Goal: Check status: Check status

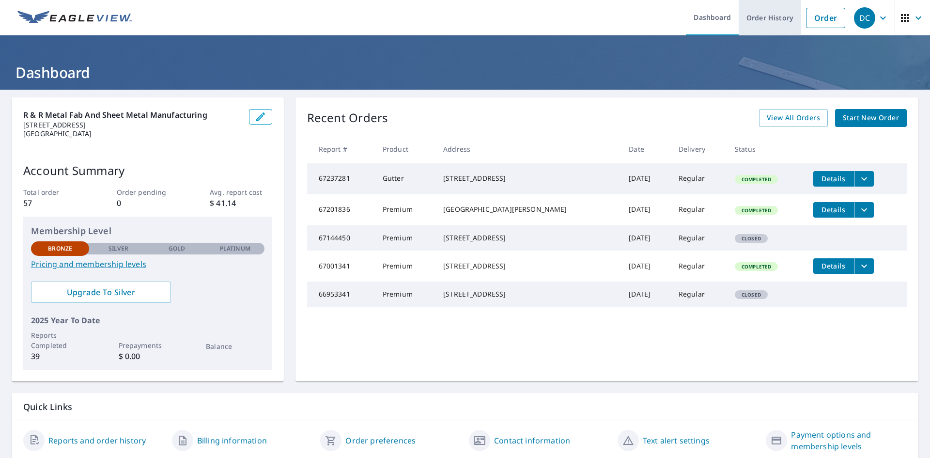
click at [766, 14] on link "Order History" at bounding box center [770, 17] width 62 height 35
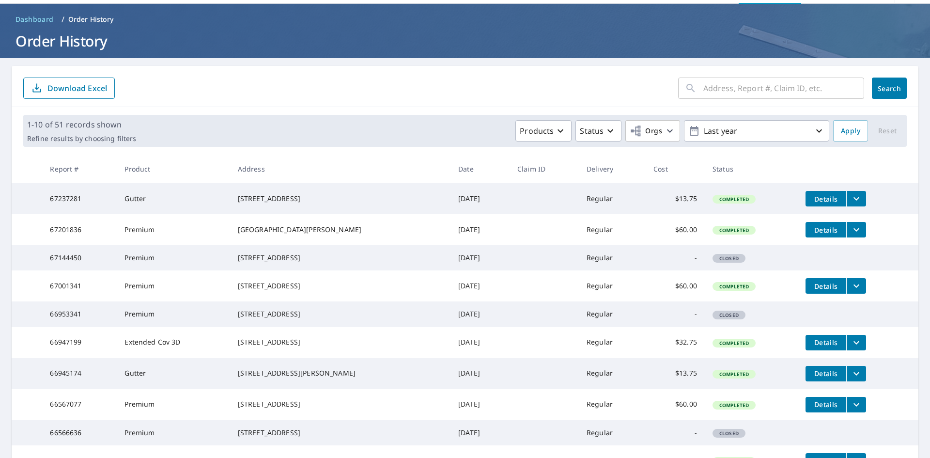
scroll to position [48, 0]
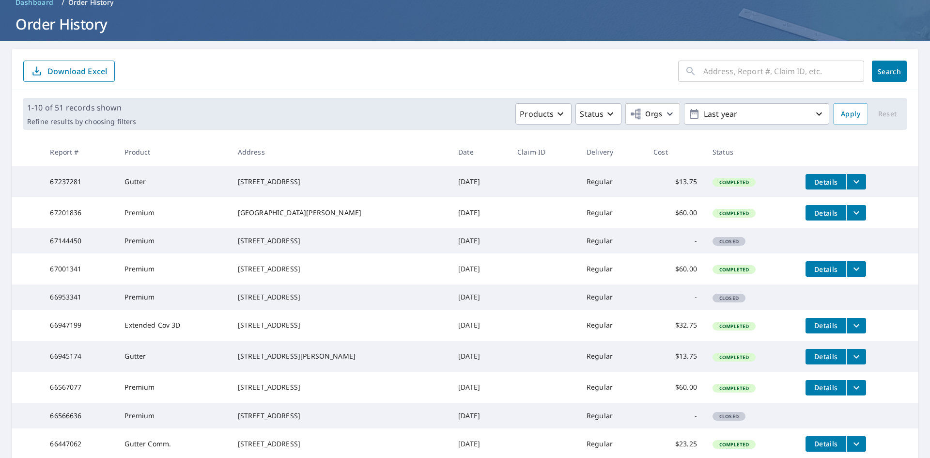
click at [269, 246] on div "[STREET_ADDRESS]" at bounding box center [340, 241] width 205 height 10
click at [294, 246] on div "[STREET_ADDRESS]" at bounding box center [340, 241] width 205 height 10
click at [714, 245] on span "Closed" at bounding box center [729, 241] width 31 height 7
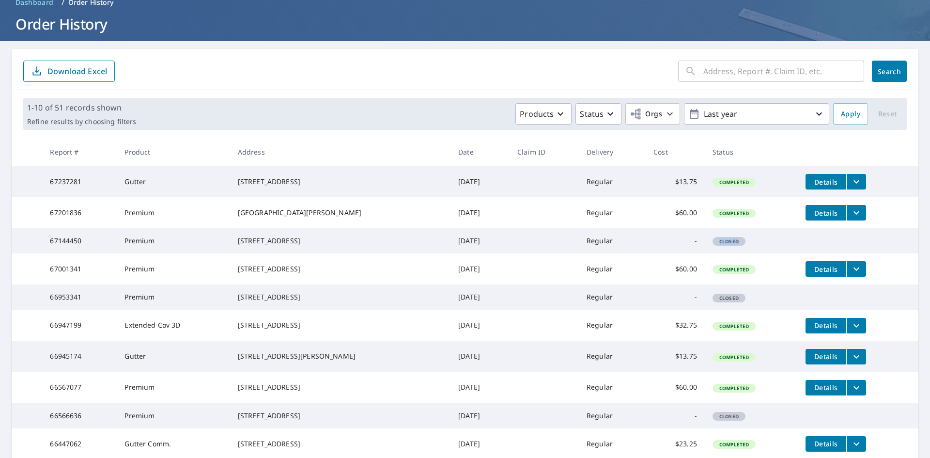
click at [714, 245] on span "Closed" at bounding box center [729, 241] width 31 height 7
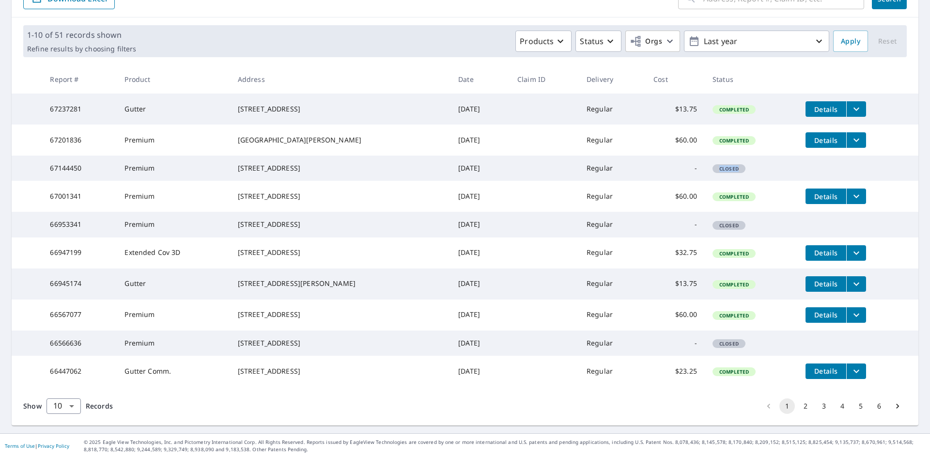
scroll to position [177, 0]
click at [798, 405] on button "2" at bounding box center [806, 406] width 16 height 16
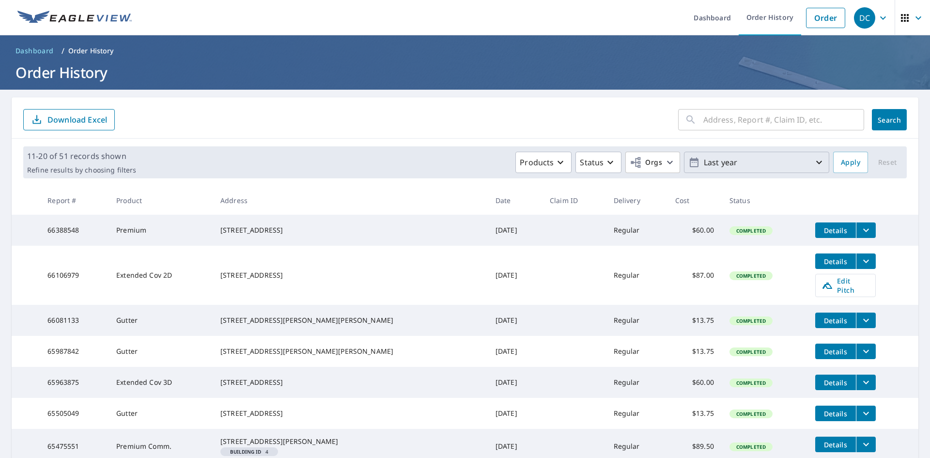
click at [813, 160] on icon "button" at bounding box center [819, 162] width 12 height 12
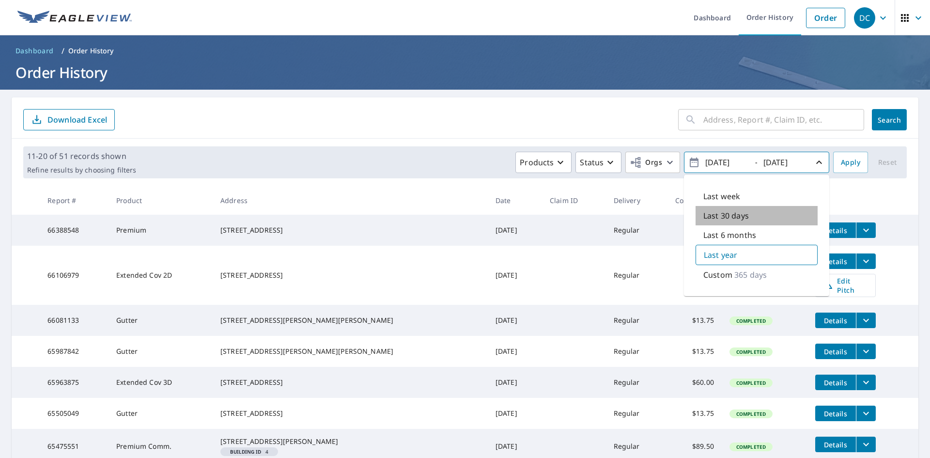
click at [710, 215] on p "Last 30 days" at bounding box center [726, 216] width 46 height 12
type input "2025/08/08"
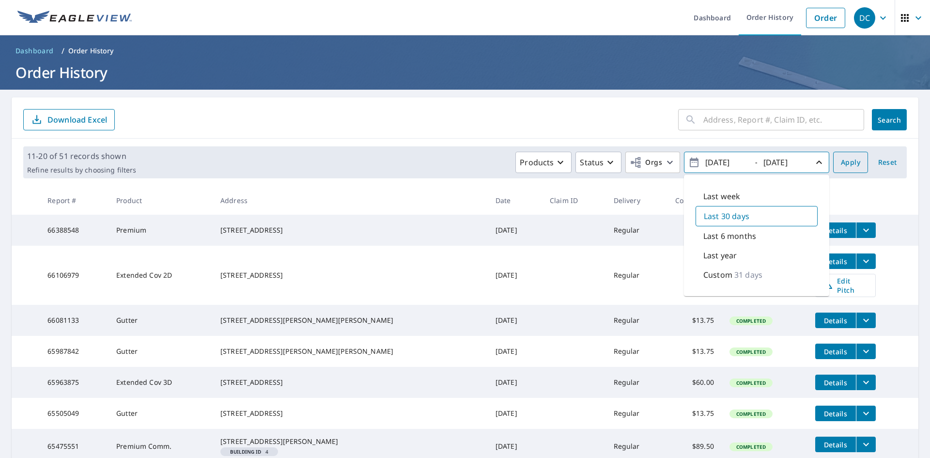
click at [844, 165] on span "Apply" at bounding box center [850, 162] width 19 height 12
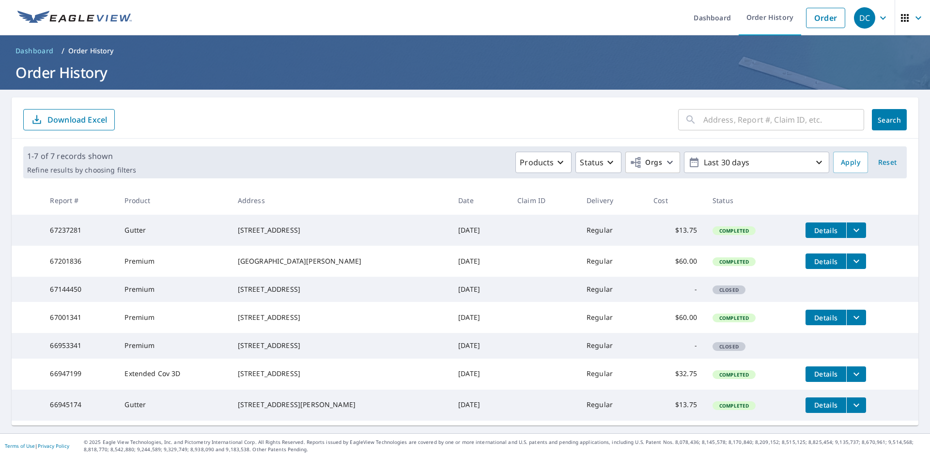
scroll to position [33, 0]
click at [816, 161] on icon "button" at bounding box center [819, 162] width 6 height 3
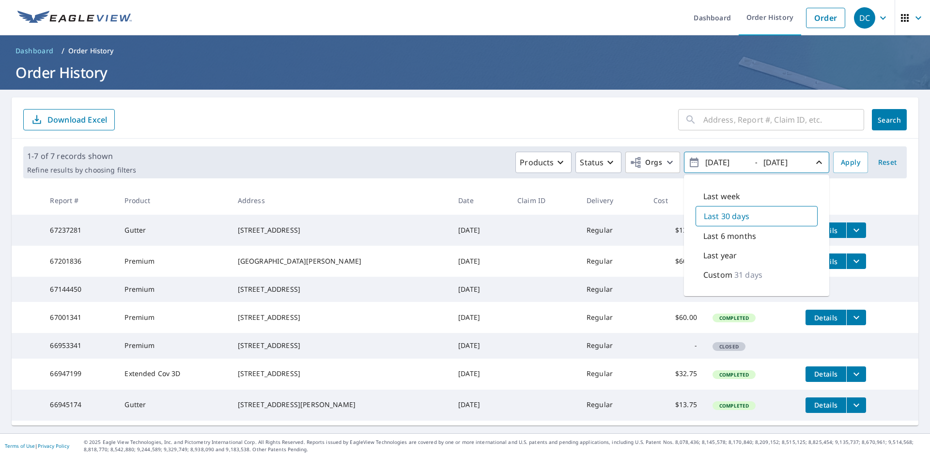
click at [719, 230] on p "Last 6 months" at bounding box center [729, 236] width 53 height 12
type input "2025/03/08"
click at [845, 156] on span "Apply" at bounding box center [850, 162] width 19 height 12
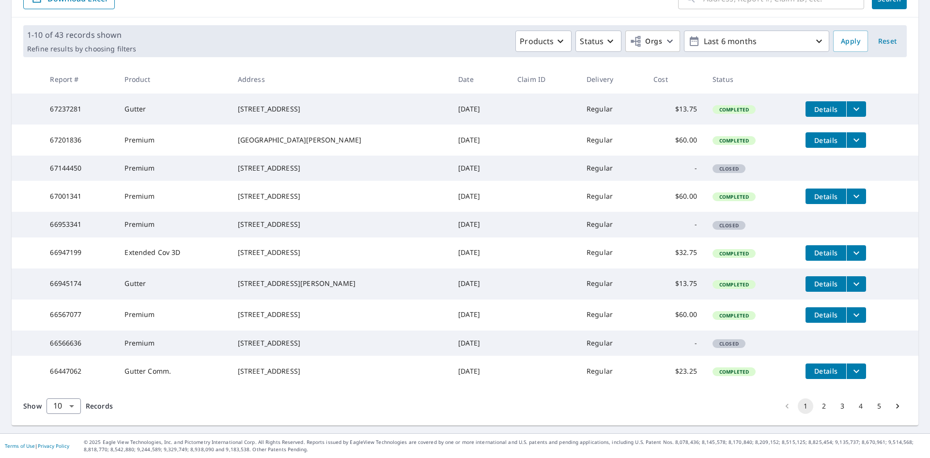
scroll to position [177, 0]
click at [817, 404] on button "2" at bounding box center [824, 406] width 16 height 16
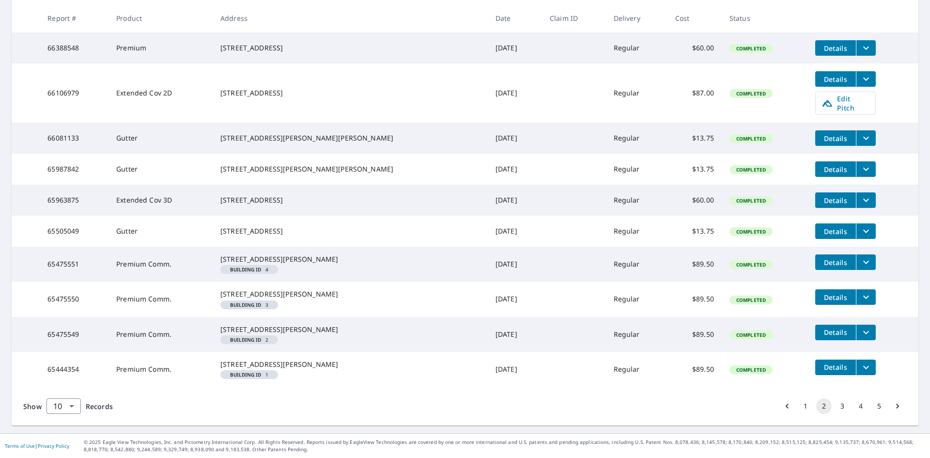
scroll to position [234, 0]
click at [835, 406] on button "3" at bounding box center [843, 406] width 16 height 16
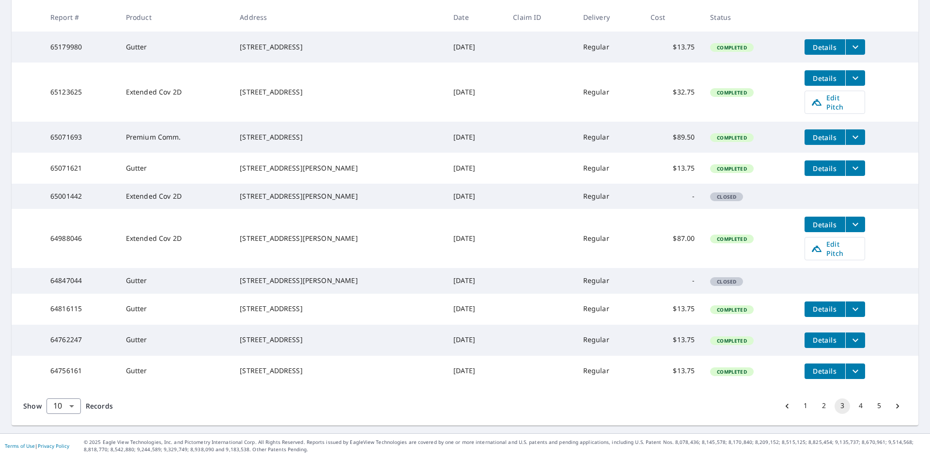
scroll to position [212, 0]
click at [854, 406] on button "4" at bounding box center [861, 406] width 16 height 16
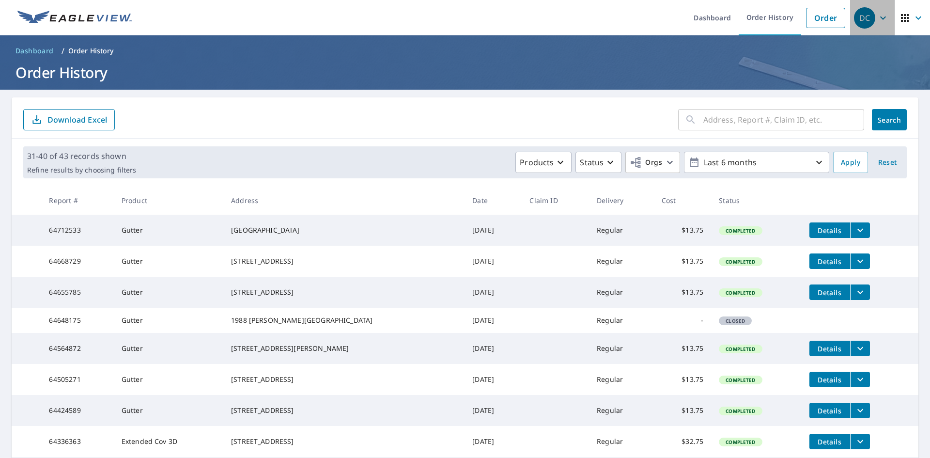
click at [880, 17] on icon "button" at bounding box center [883, 17] width 6 height 3
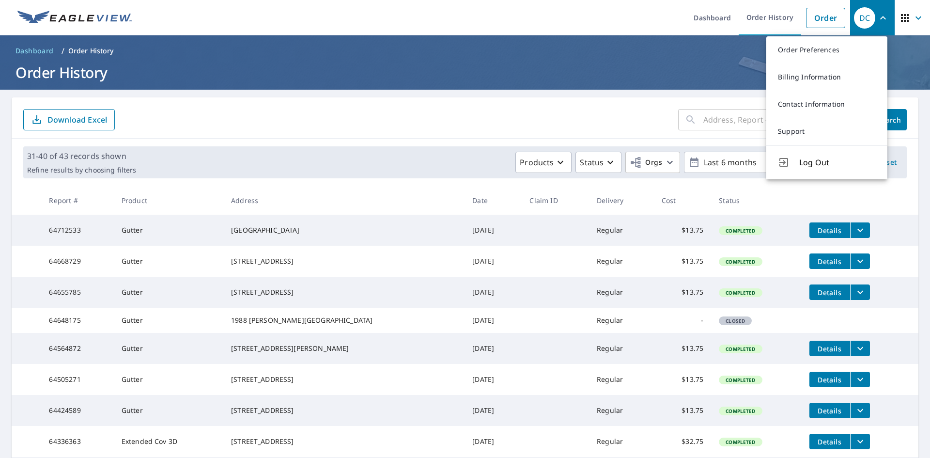
click at [549, 75] on h1 "Order History" at bounding box center [465, 72] width 907 height 20
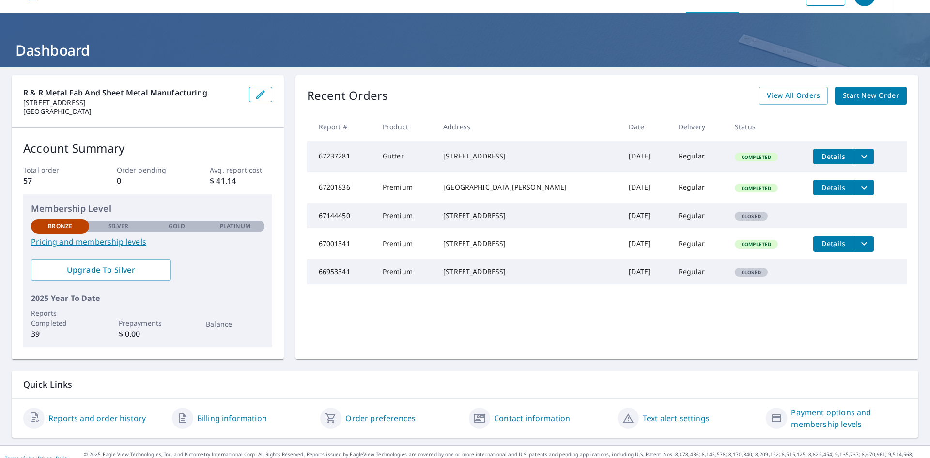
scroll to position [34, 0]
